Goal: Complete application form: Complete application form

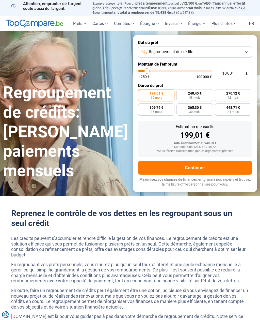
type input "10000"
radio input "true"
type input "40000"
click at [168, 70] on input "range" at bounding box center [175, 71] width 74 height 2
type input "40 000"
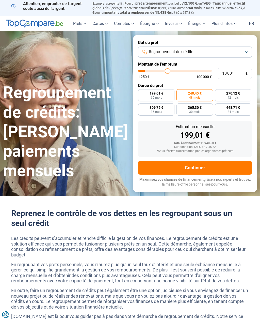
radio input "false"
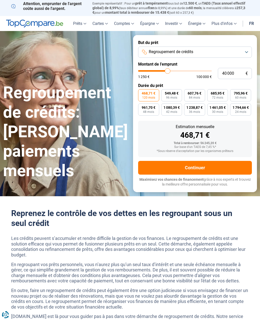
type input "9500"
click at [147, 70] on input "range" at bounding box center [175, 71] width 74 height 2
type input "9 500"
radio input "true"
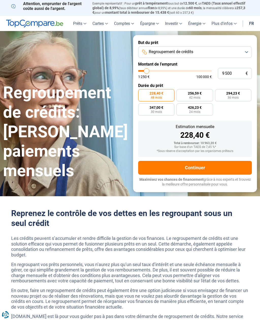
click at [146, 70] on input "range" at bounding box center [175, 71] width 74 height 2
type input "17500"
click at [152, 70] on input "range" at bounding box center [175, 71] width 74 height 2
type input "17 500"
radio input "false"
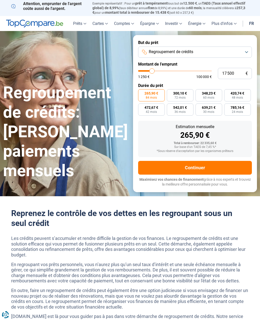
type input "18 500"
type input "18500"
type input "18 750"
type input "18750"
type input "19 250"
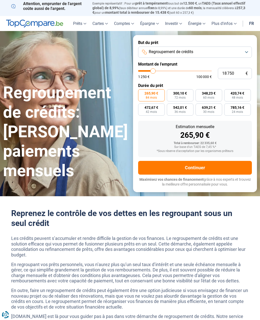
type input "19250"
type input "19 500"
type input "19500"
type input "20 000"
type input "20000"
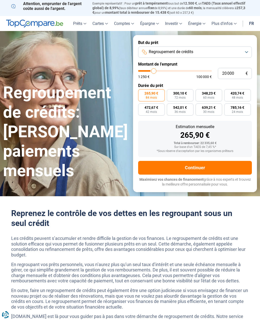
type input "20 250"
type input "20250"
type input "20 000"
type input "20000"
type input "19 500"
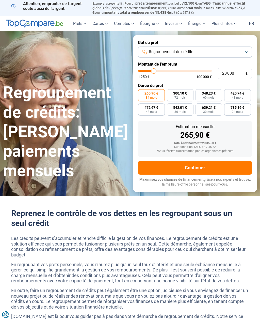
type input "19500"
type input "19 250"
type input "19250"
type input "18 750"
type input "18750"
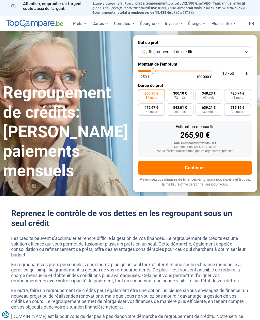
type input "18 500"
type input "18500"
type input "18 250"
type input "18250"
type input "17 750"
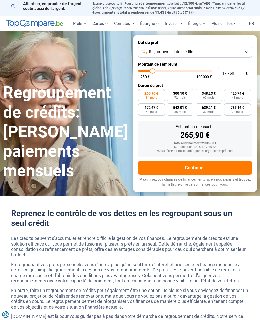
type input "17750"
type input "17 500"
type input "17500"
type input "17 000"
type input "17000"
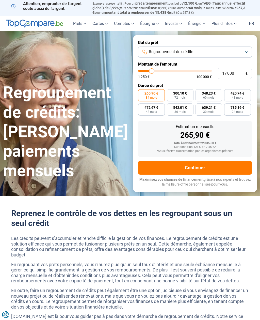
type input "16 750"
type input "16750"
type input "16 250"
type input "16250"
type input "16 000"
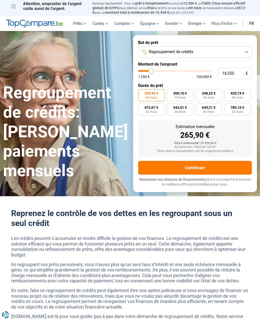
type input "16000"
type input "15 500"
type input "15500"
type input "15 250"
type input "15250"
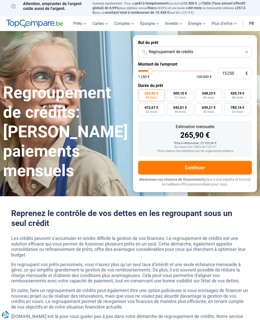
type input "14 750"
type input "14750"
type input "14 500"
type input "14500"
type input "14 000"
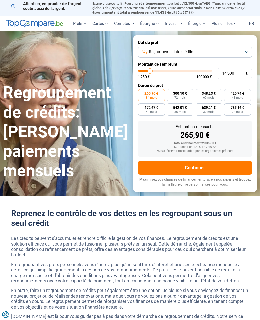
type input "14000"
type input "13 750"
type input "13750"
type input "13 250"
type input "13250"
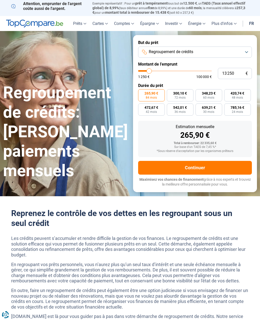
type input "13 000"
type input "13000"
type input "12 500"
type input "12500"
type input "12 250"
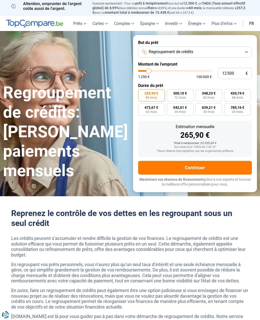
type input "12250"
type input "11 750"
type input "11750"
type input "12 250"
type input "12250"
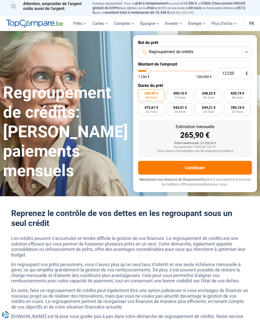
type input "12 500"
type input "12500"
type input "13 000"
type input "13000"
type input "13 250"
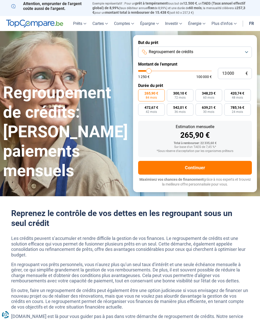
type input "13250"
type input "13 750"
type input "13750"
type input "14 000"
type input "14000"
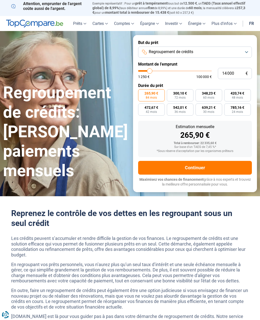
type input "14 500"
type input "14500"
type input "14 750"
type input "14750"
type input "15 250"
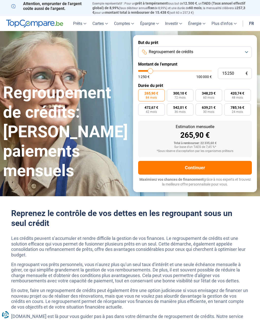
type input "15250"
type input "14 750"
type input "14750"
type input "14 500"
type input "14500"
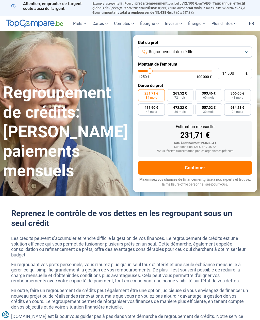
type input "14 000"
type input "14000"
type input "13 750"
type input "13750"
type input "13 250"
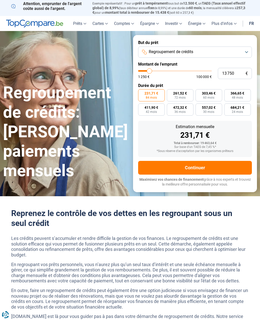
type input "13250"
type input "13 000"
type input "13000"
type input "12 500"
type input "12500"
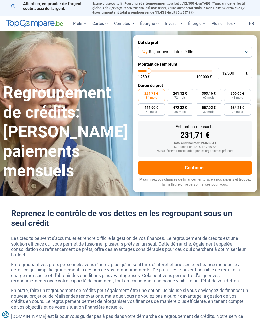
type input "12 250"
type input "12250"
type input "11 750"
type input "11750"
type input "12 250"
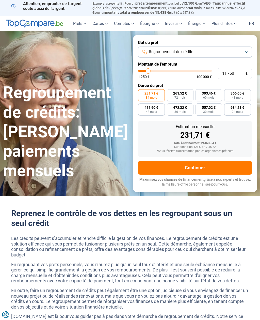
type input "12250"
type input "12 500"
type input "12500"
type input "13 000"
type input "13000"
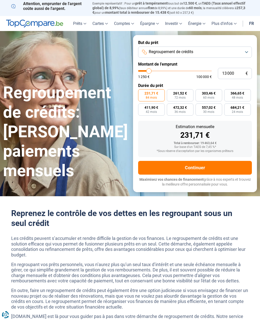
type input "13 250"
type input "13250"
type input "13 750"
type input "13750"
type input "14 000"
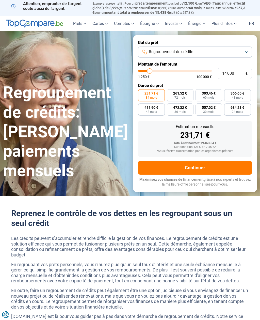
type input "14000"
radio input "true"
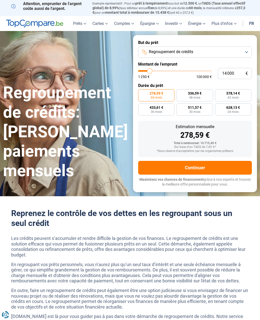
click at [260, 247] on section "Reprenez le contrôle de vos dettes en les regroupant sous un seul crédit Les cr…" at bounding box center [130, 307] width 260 height 223
click at [202, 162] on button "Continuer" at bounding box center [195, 168] width 114 height 14
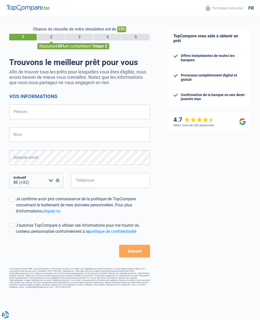
select select "32"
click at [136, 250] on button "Suivant" at bounding box center [134, 251] width 31 height 13
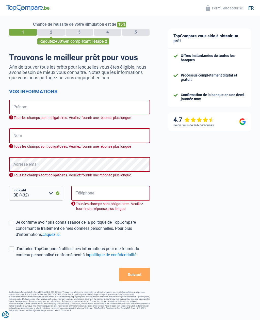
scroll to position [21, 0]
click at [44, 100] on input "Prénom" at bounding box center [79, 107] width 141 height 15
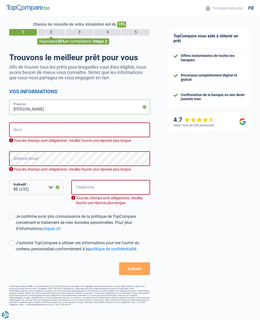
type input "[PERSON_NAME]"
click at [62, 123] on input "Nom" at bounding box center [79, 130] width 141 height 15
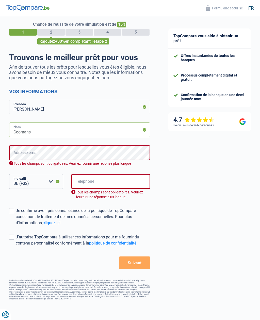
type input "Coomans"
click at [108, 174] on input "Téléphone" at bounding box center [110, 181] width 79 height 15
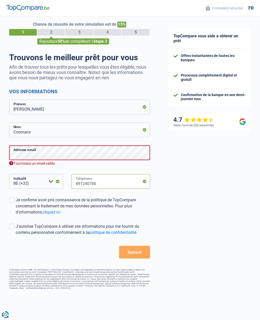
type input "491240786"
click at [14, 198] on span at bounding box center [11, 200] width 5 height 5
click at [16, 215] on input "Je confirme avoir pris connaissance de la politique de TopCompare concernant le…" at bounding box center [16, 215] width 0 height 0
click at [12, 224] on span at bounding box center [11, 226] width 5 height 5
click at [16, 236] on input "J'autorise TopCompare à utiliser ces informations pour me fournir du contenu pe…" at bounding box center [16, 236] width 0 height 0
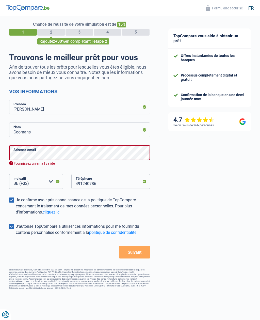
click at [136, 246] on button "Suivant" at bounding box center [134, 252] width 31 height 13
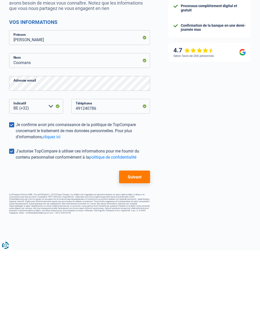
click at [138, 240] on button "Suivant" at bounding box center [134, 246] width 31 height 13
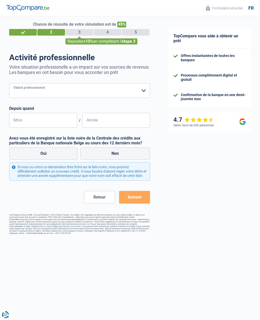
click at [149, 83] on select "Ouvrier Employé privé Employé public Invalide Indépendant Pensionné Chômeur Mut…" at bounding box center [79, 90] width 141 height 15
select select "invalid"
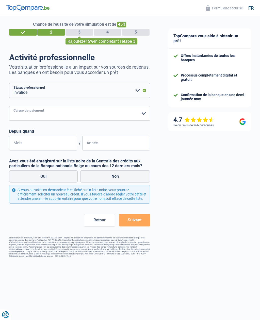
click at [143, 106] on select "Mutualité [DEMOGRAPHIC_DATA] Mutualité Socialiste (Solidaris) SPF Sécurité Soci…" at bounding box center [79, 113] width 141 height 15
select select "solidaris"
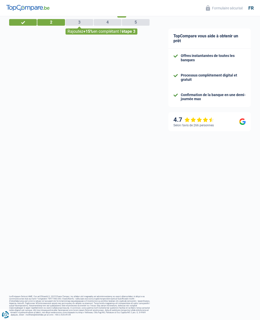
select select "32"
